Goal: Navigation & Orientation: Understand site structure

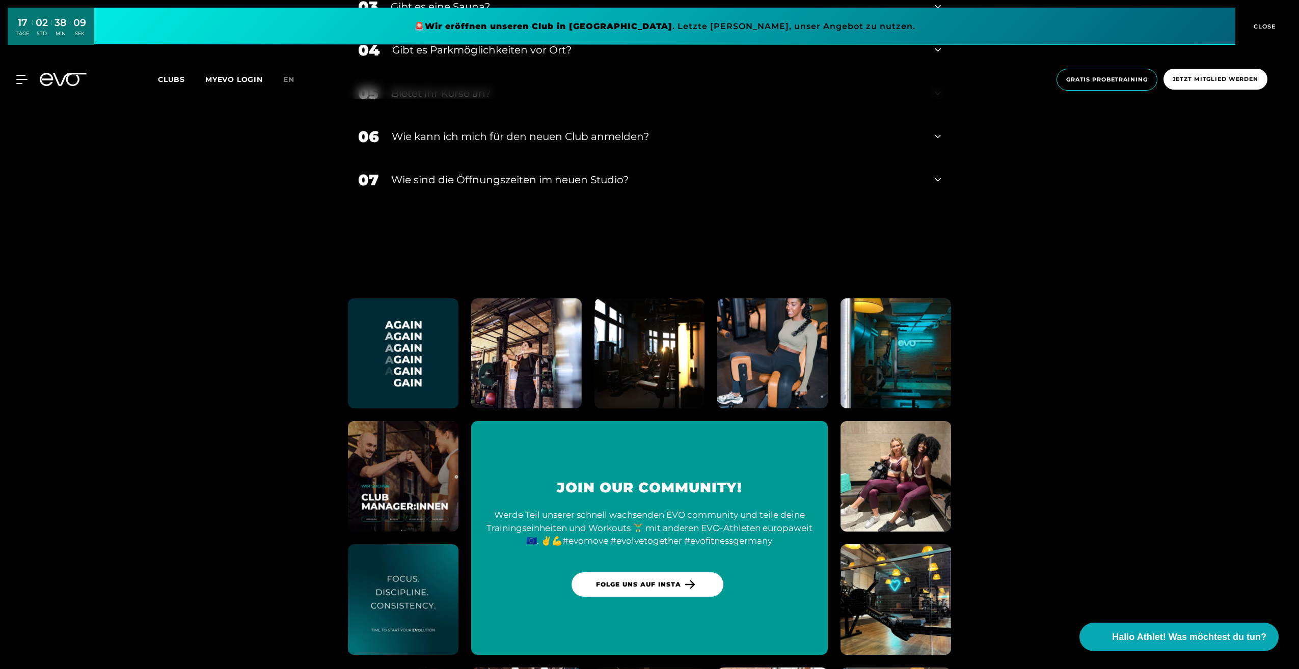
scroll to position [2811, 0]
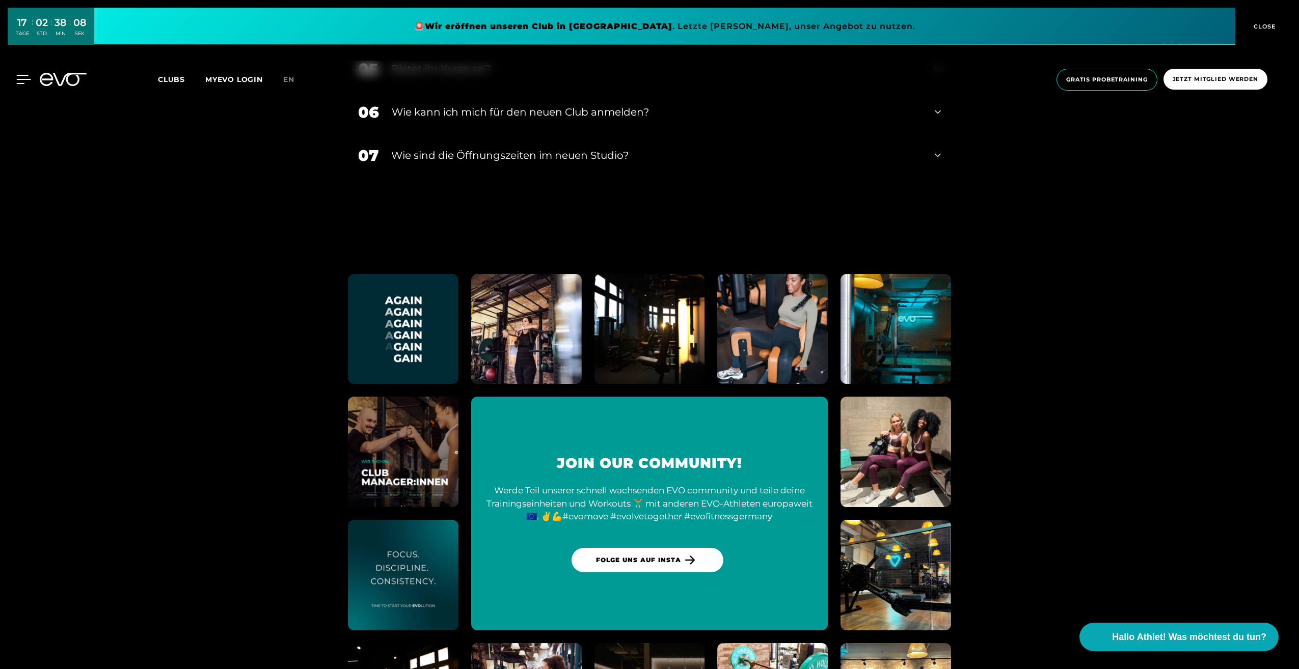
click at [24, 76] on icon at bounding box center [24, 79] width 14 height 8
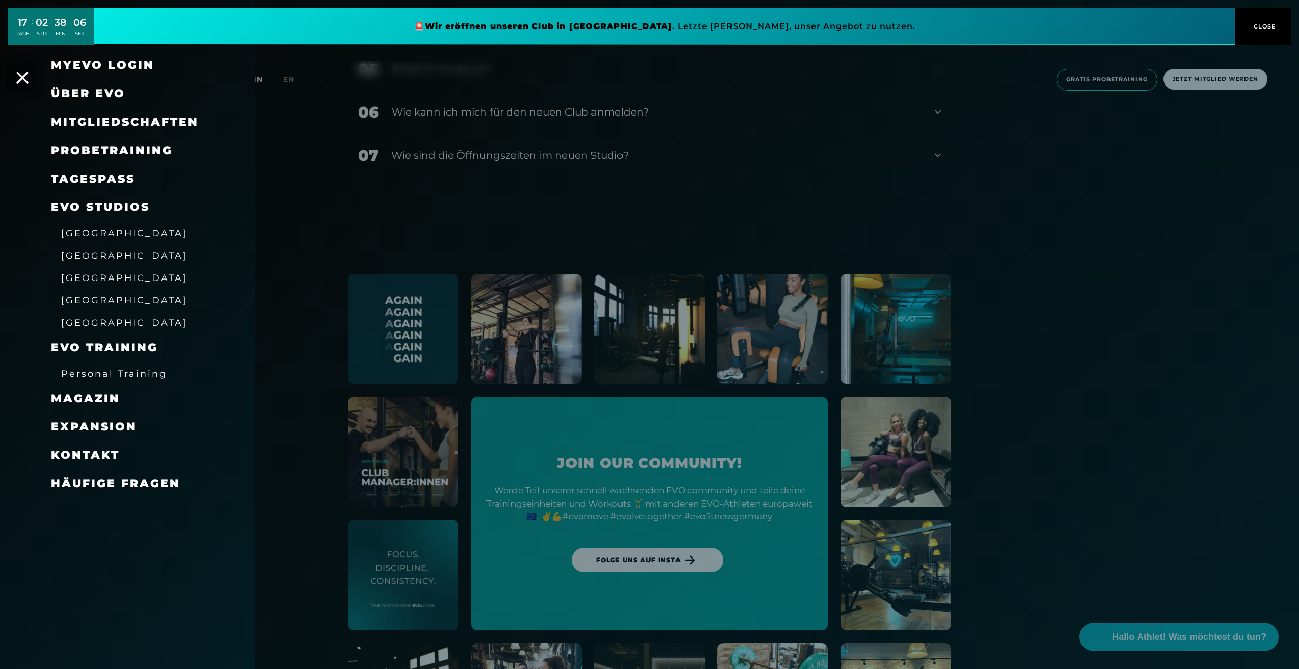
click at [74, 94] on span "Über EVO" at bounding box center [88, 94] width 74 height 14
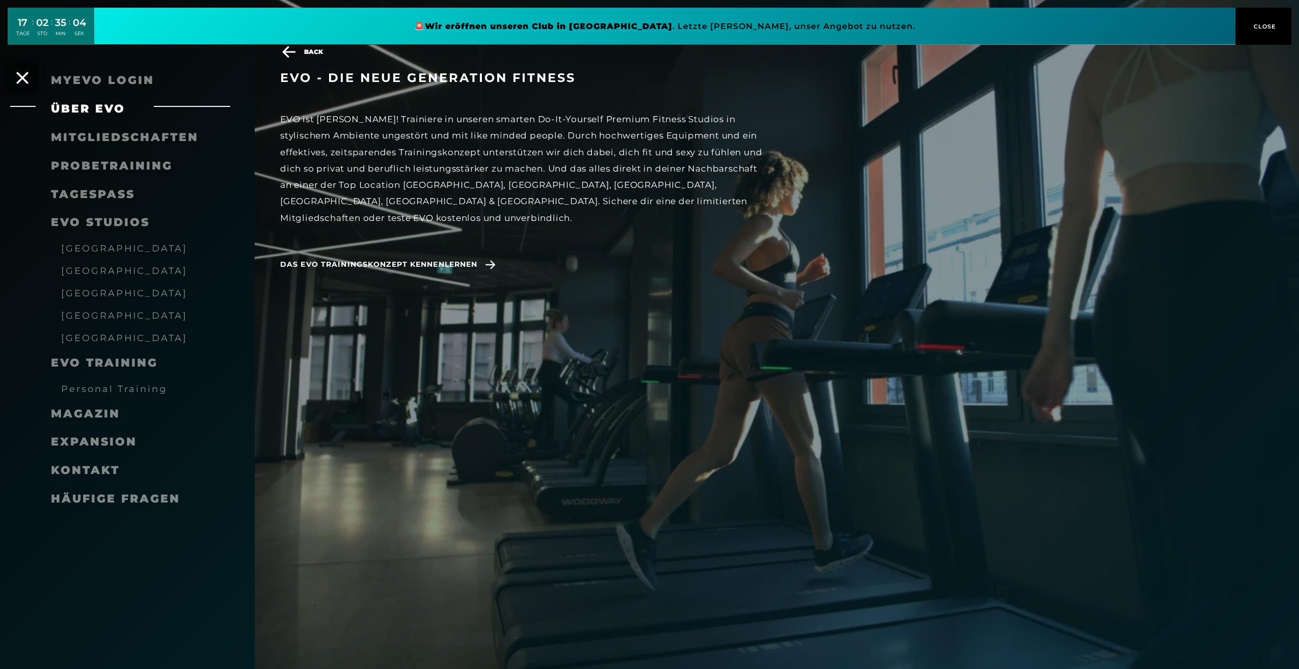
scroll to position [2825, 0]
click at [441, 259] on span "Das EVO Trainingskonzept kennenlernen" at bounding box center [378, 264] width 197 height 11
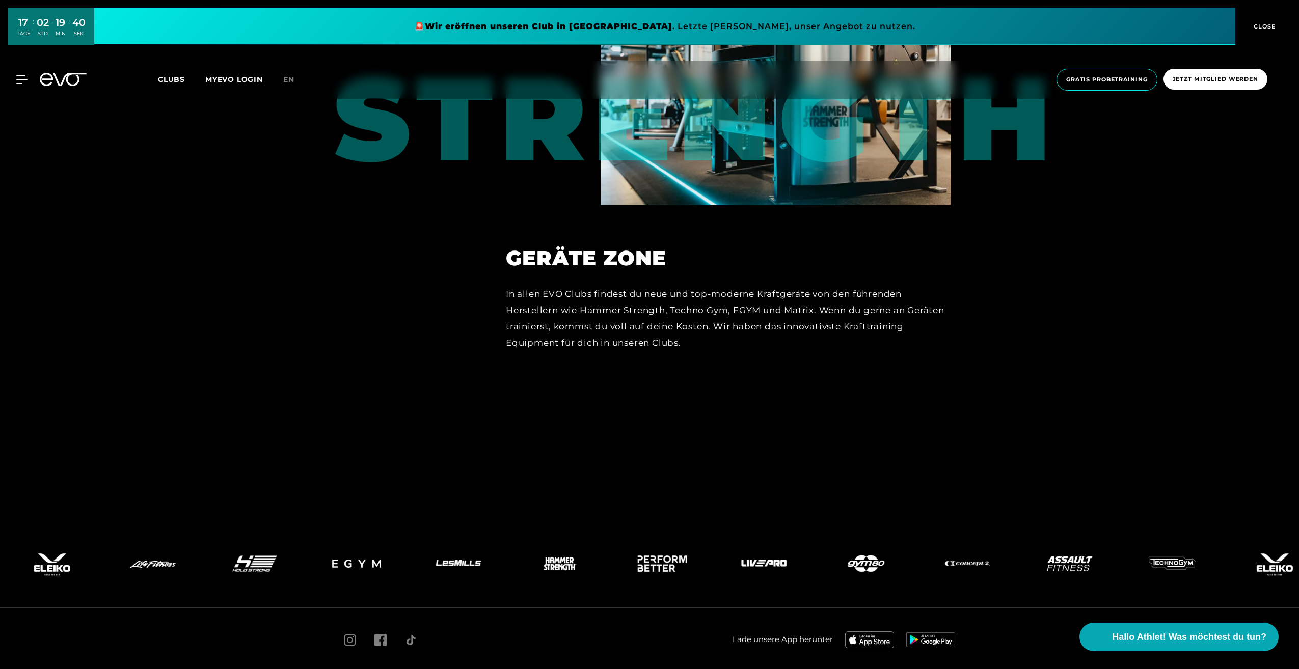
scroll to position [5729, 0]
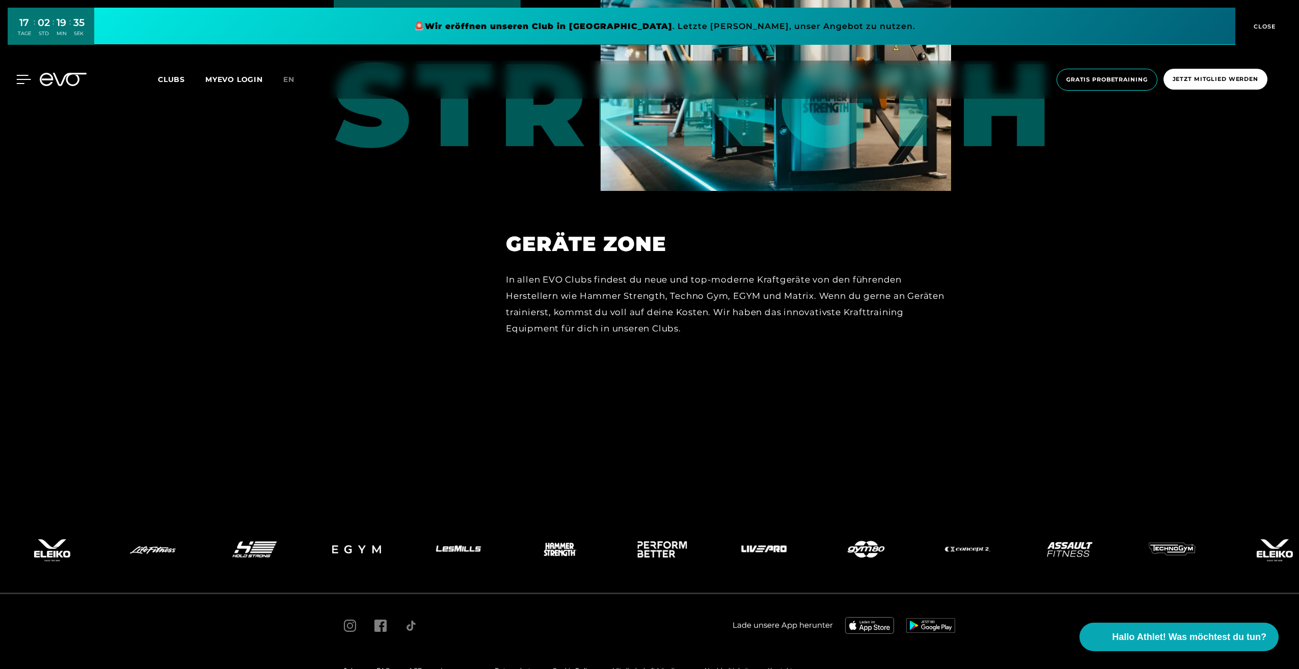
click at [28, 78] on icon at bounding box center [23, 79] width 15 height 9
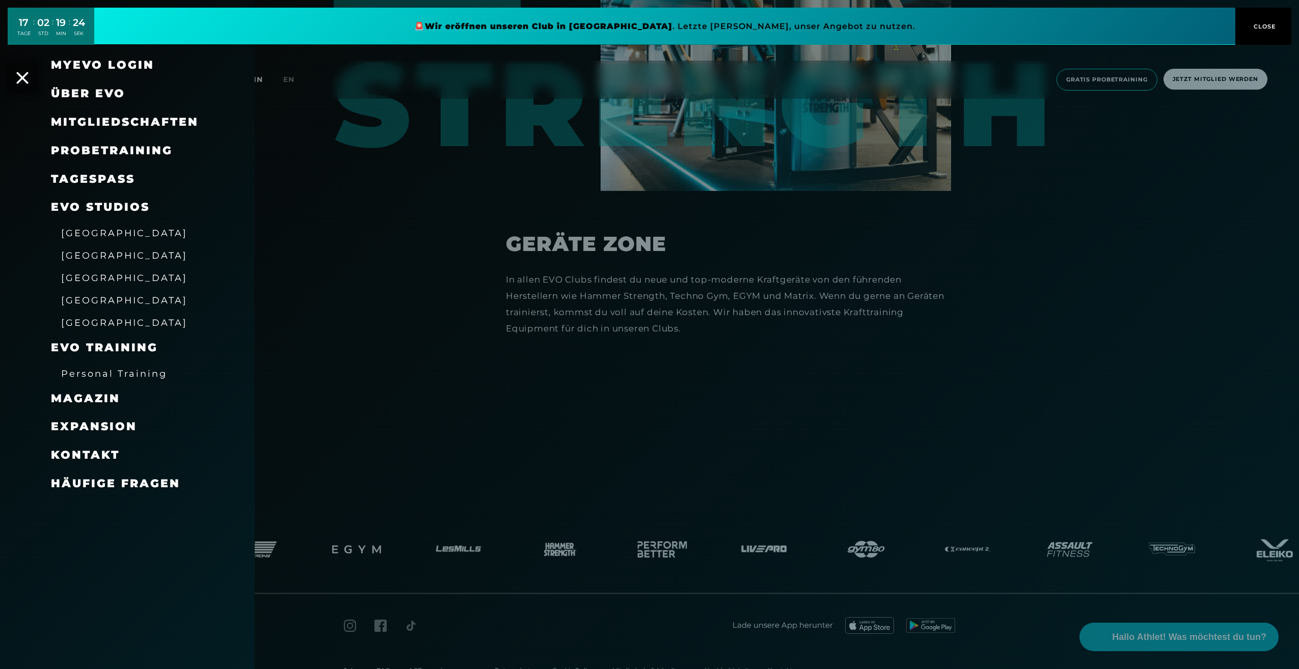
click at [101, 94] on span "Über EVO" at bounding box center [88, 94] width 74 height 14
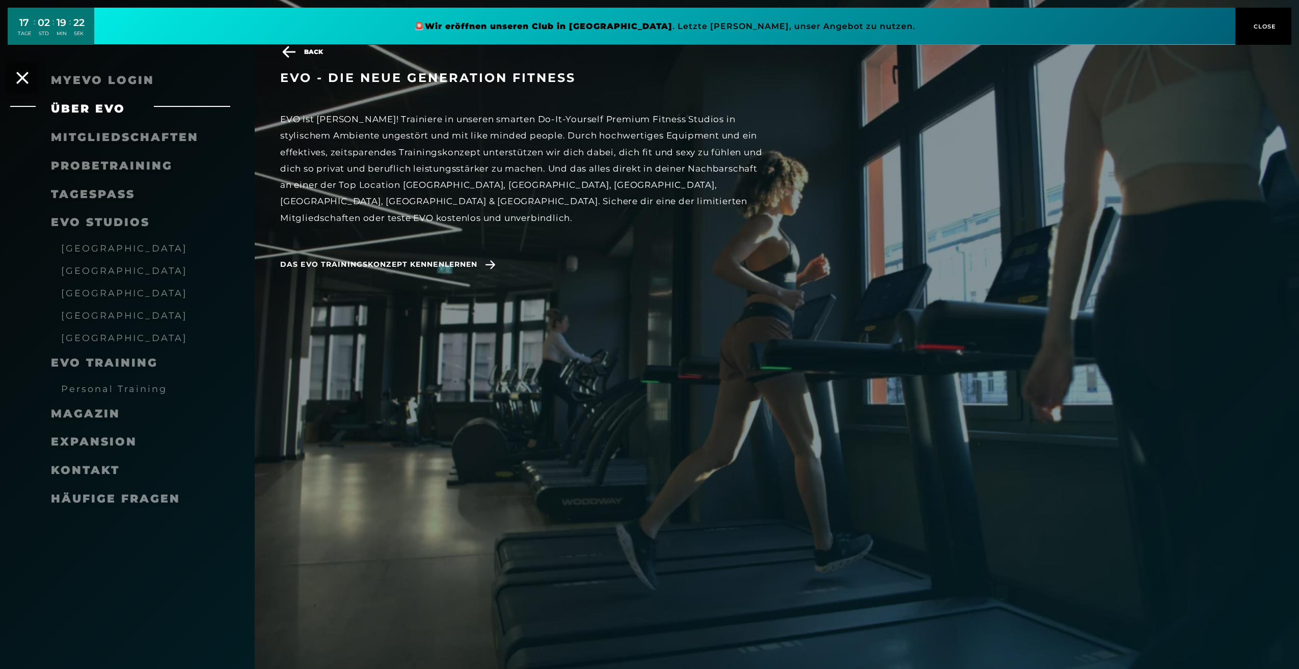
click at [98, 444] on span "Expansion" at bounding box center [94, 442] width 86 height 14
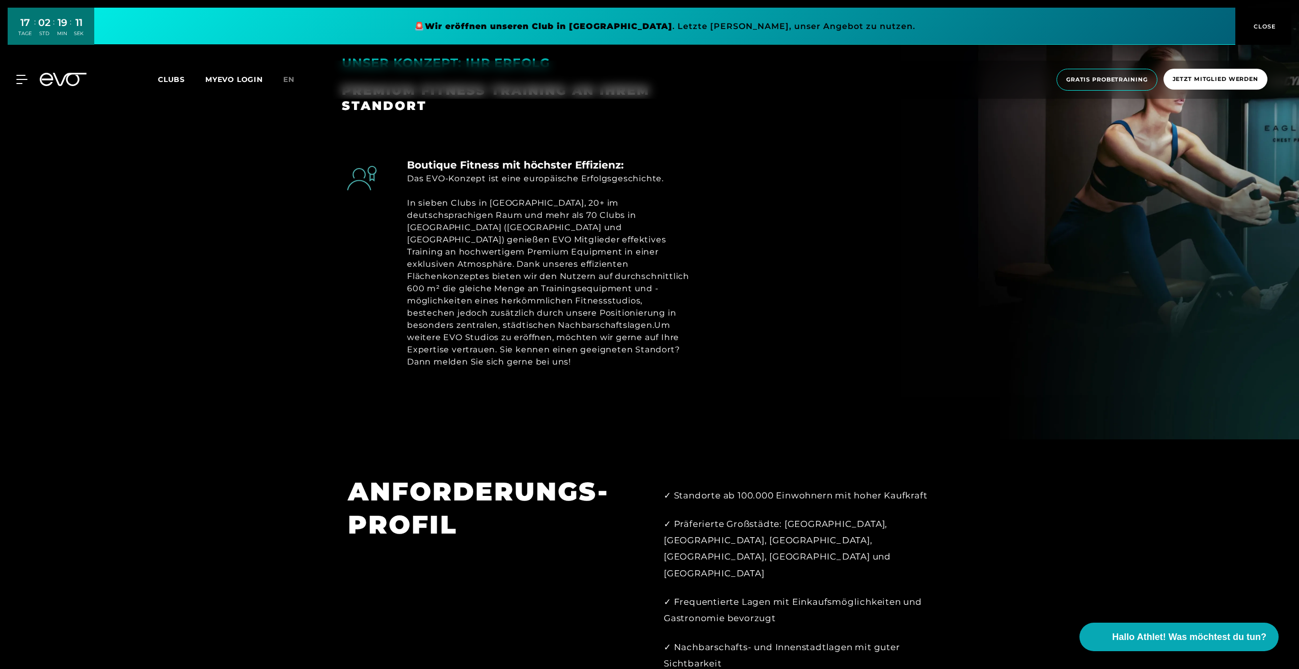
scroll to position [707, 0]
